Goal: Task Accomplishment & Management: Manage account settings

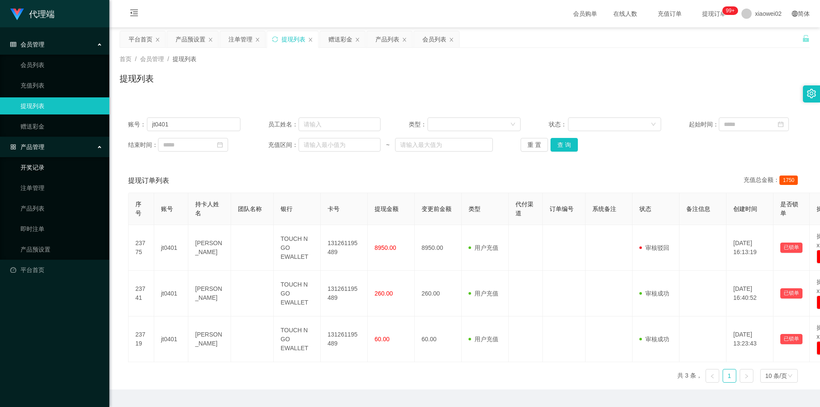
click at [42, 169] on link "开奖记录" at bounding box center [61, 167] width 82 height 17
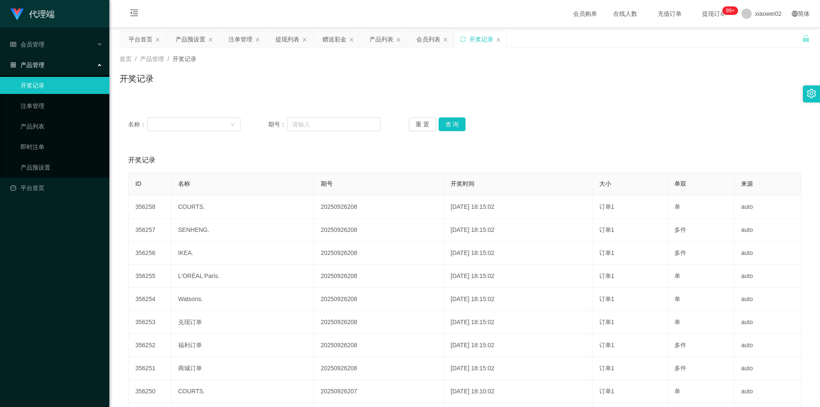
click at [396, 162] on div "开奖记录 添加开奖记录" at bounding box center [464, 160] width 673 height 24
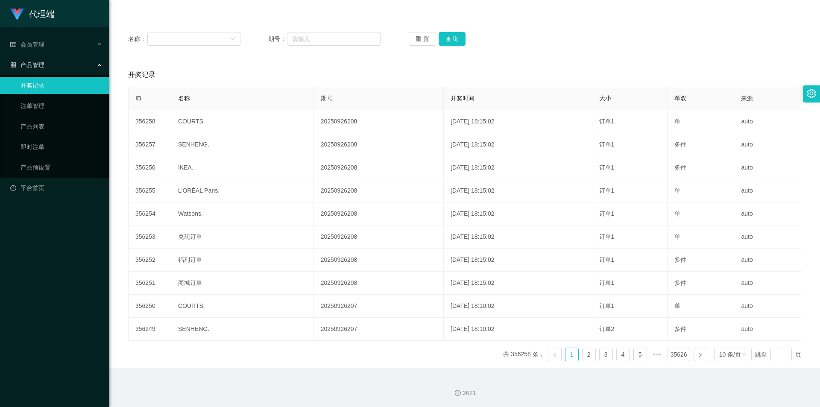
scroll to position [86, 0]
click at [56, 100] on link "注单管理" at bounding box center [61, 105] width 82 height 17
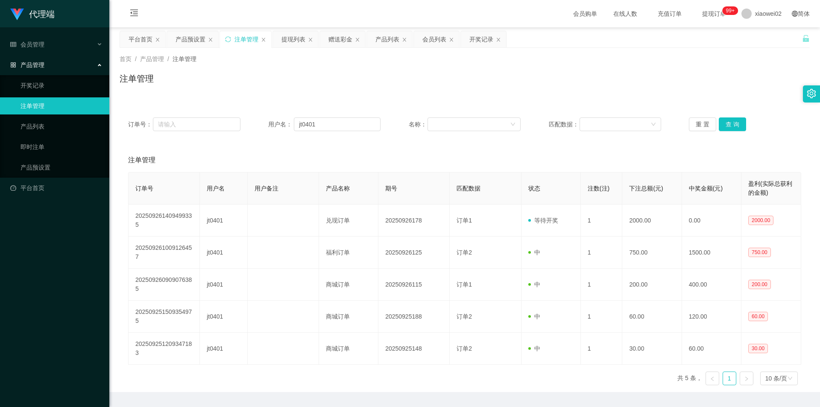
click at [576, 148] on div "订单号： 用户名： jt0401 名称： 匹配数据： 重 置 查 询 注单管理 订单号 用户名 用户备注 产品名称 期号 匹配数据 状态 注数(注) 下注总额…" at bounding box center [465, 250] width 690 height 283
click at [724, 123] on button "查 询" at bounding box center [732, 124] width 27 height 14
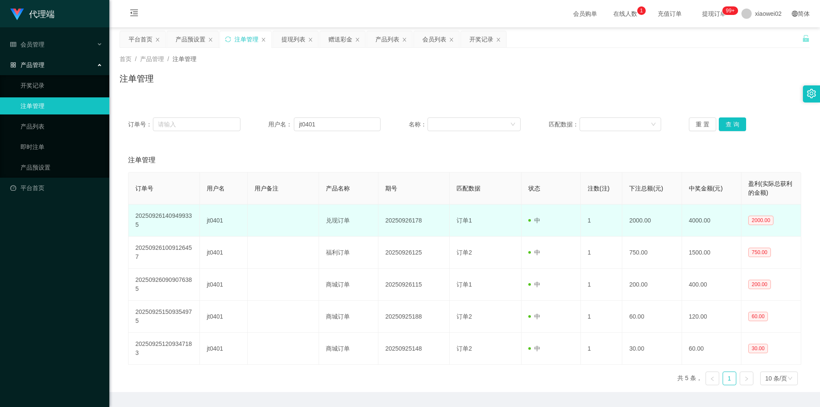
click at [664, 218] on td "2000.00" at bounding box center [651, 221] width 59 height 32
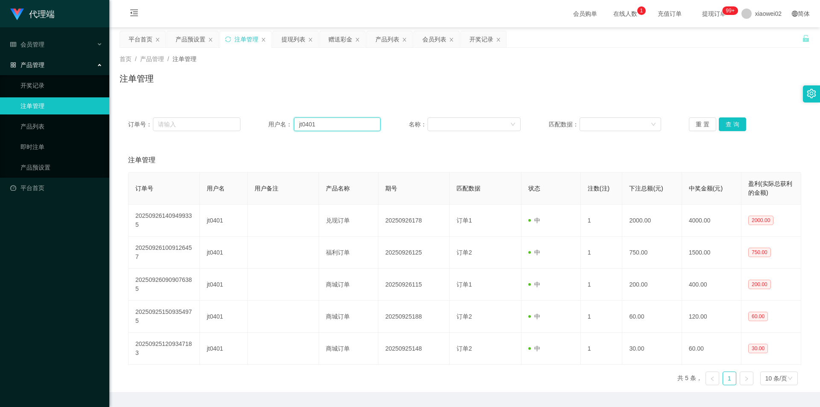
drag, startPoint x: 336, startPoint y: 127, endPoint x: 215, endPoint y: 116, distance: 120.9
click at [215, 116] on div "订单号： 用户名： jt0401 名称： 匹配数据： 重 置 查 询" at bounding box center [465, 124] width 690 height 31
click at [733, 124] on button "查 询" at bounding box center [732, 124] width 27 height 14
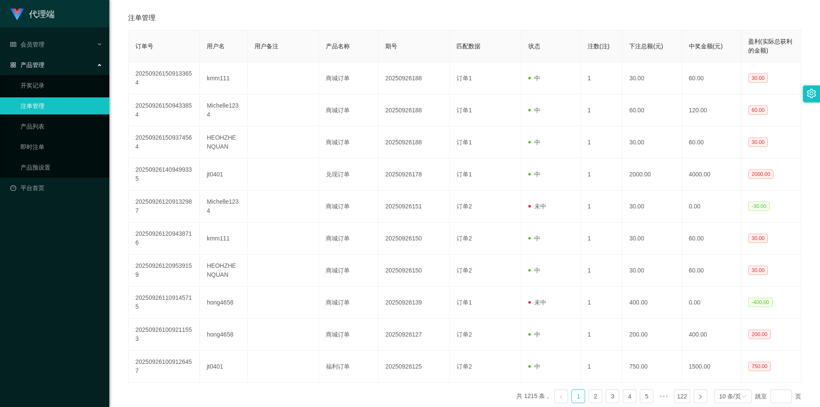
scroll to position [185, 0]
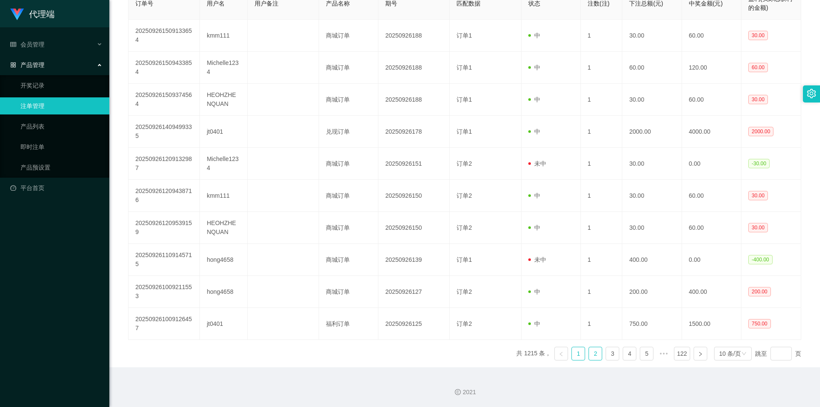
click at [589, 357] on link "2" at bounding box center [595, 353] width 13 height 13
click at [606, 355] on link "3" at bounding box center [612, 353] width 13 height 13
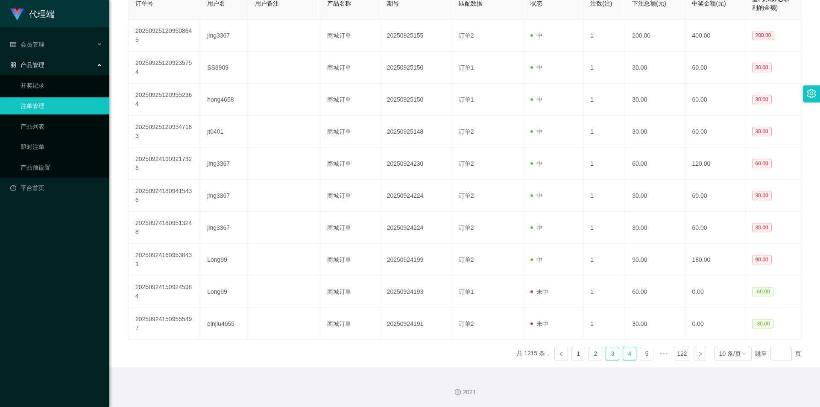
click at [623, 354] on link "4" at bounding box center [629, 353] width 13 height 13
click at [626, 351] on link "5" at bounding box center [629, 353] width 13 height 13
click at [640, 349] on link "7" at bounding box center [646, 353] width 13 height 13
click at [657, 352] on span "•••" at bounding box center [664, 354] width 14 height 14
click at [657, 353] on span "•••" at bounding box center [664, 354] width 14 height 14
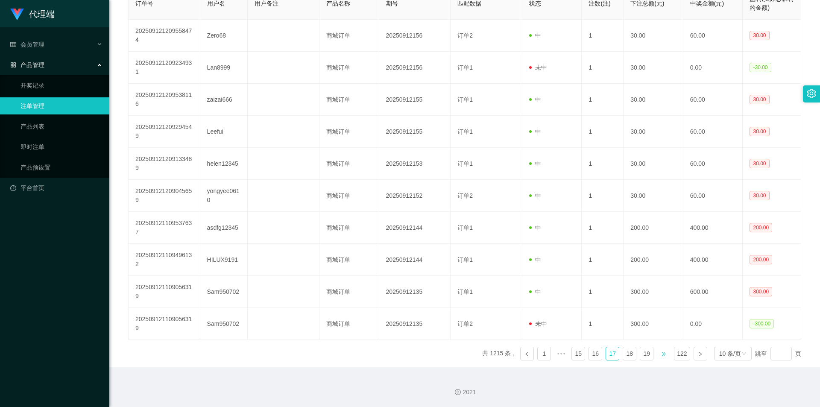
click at [657, 353] on span "•••" at bounding box center [664, 354] width 14 height 14
click at [526, 353] on link at bounding box center [527, 354] width 14 height 14
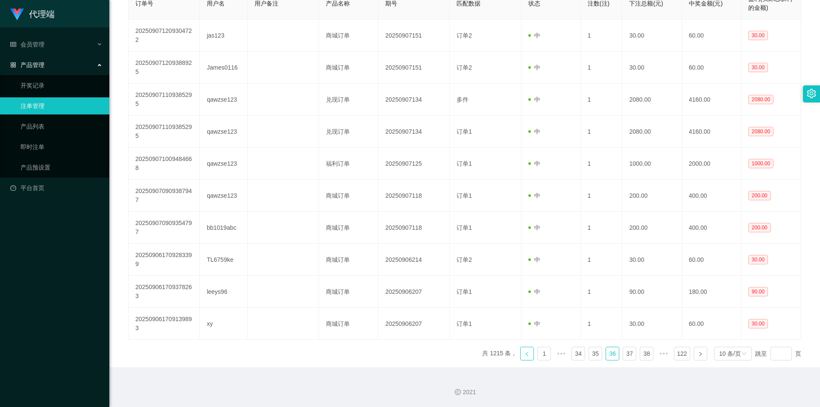
click at [526, 353] on link at bounding box center [527, 354] width 14 height 14
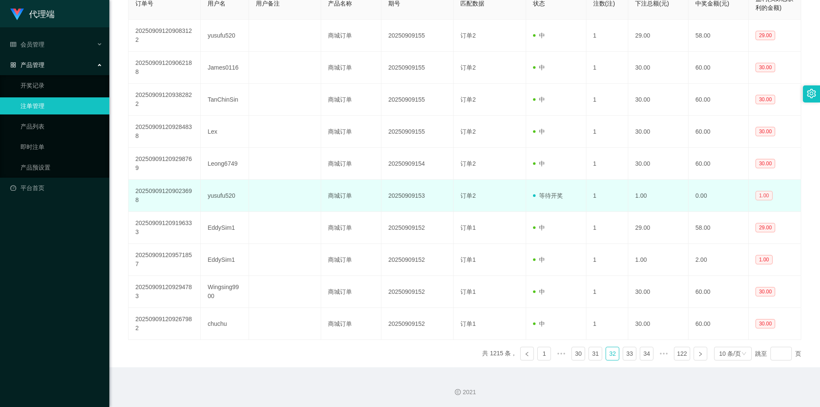
click at [764, 193] on span "1.00" at bounding box center [763, 195] width 17 height 9
click at [171, 195] on td "202509091209023698" at bounding box center [165, 196] width 72 height 32
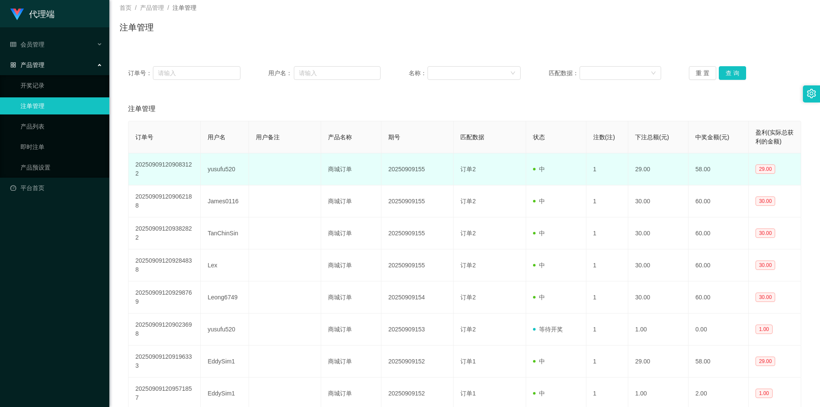
scroll to position [0, 0]
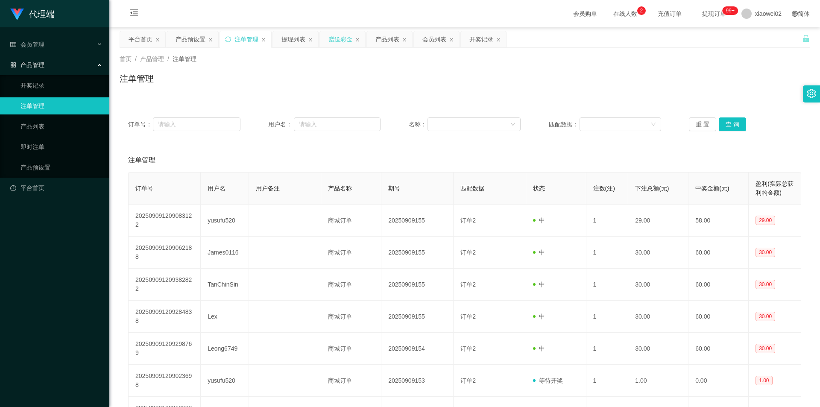
drag, startPoint x: 328, startPoint y: 77, endPoint x: 357, endPoint y: 44, distance: 43.9
click at [325, 70] on div "首页 / 产品管理 / 注单管理 / 注单管理" at bounding box center [465, 73] width 690 height 37
